Goal: Navigation & Orientation: Go to known website

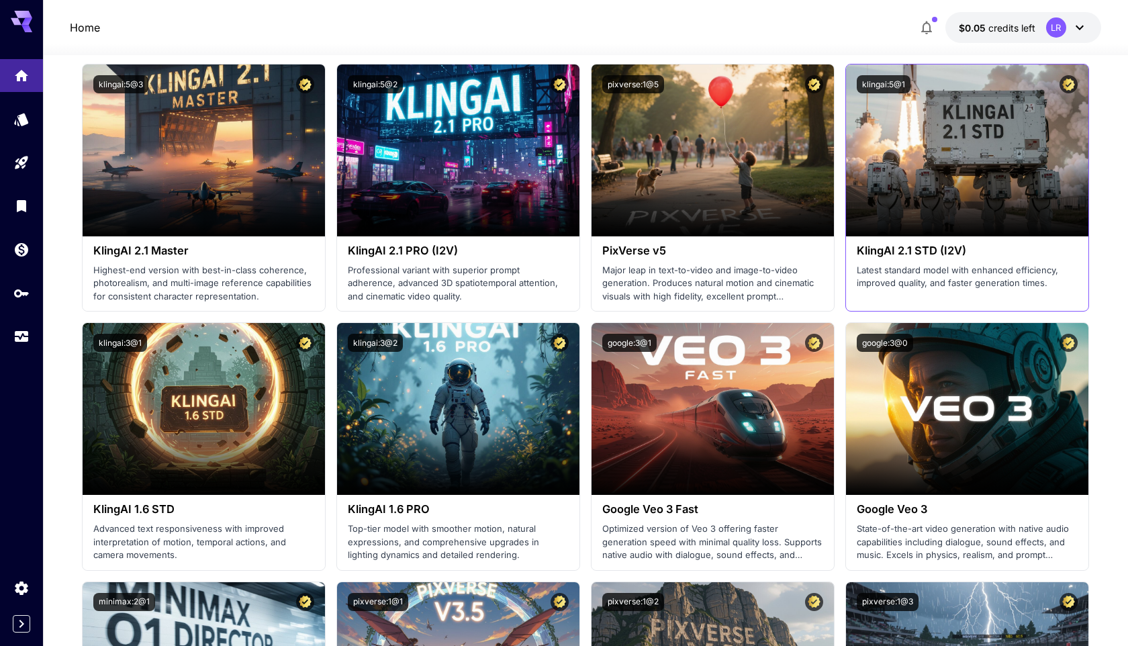
scroll to position [638, 0]
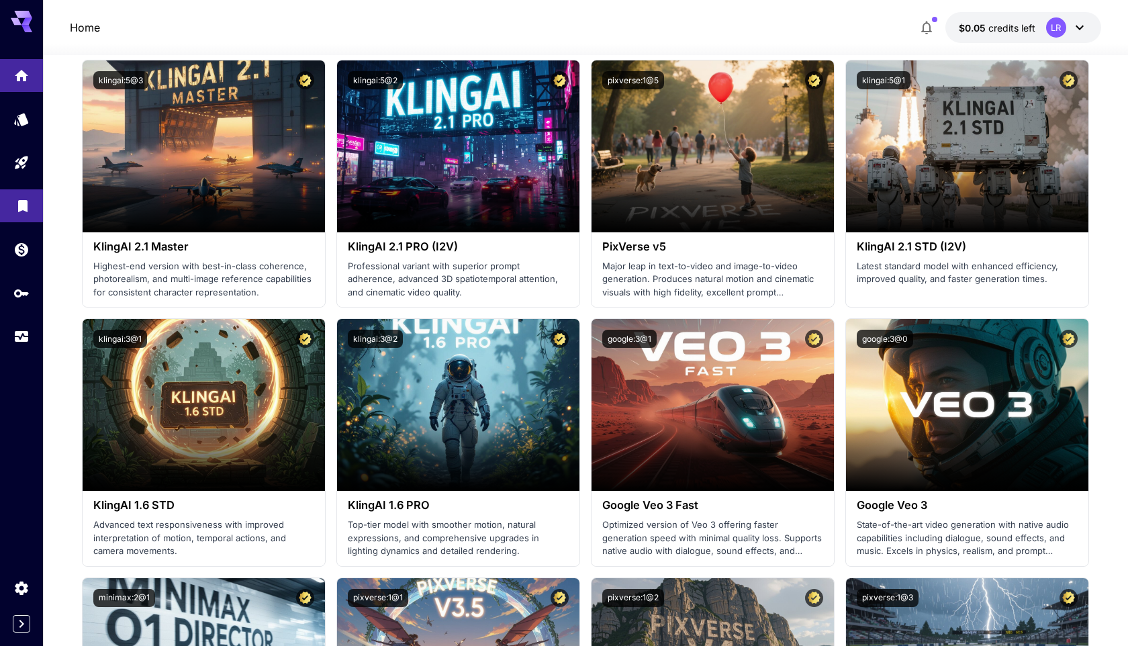
click at [31, 205] on link at bounding box center [21, 205] width 43 height 33
